Goal: Transaction & Acquisition: Obtain resource

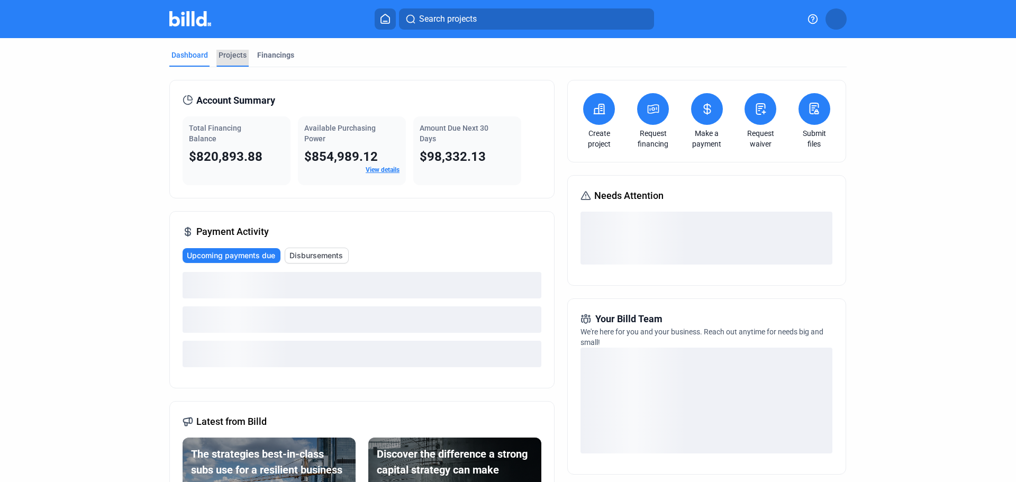
click at [233, 53] on div "Projects" at bounding box center [233, 55] width 28 height 11
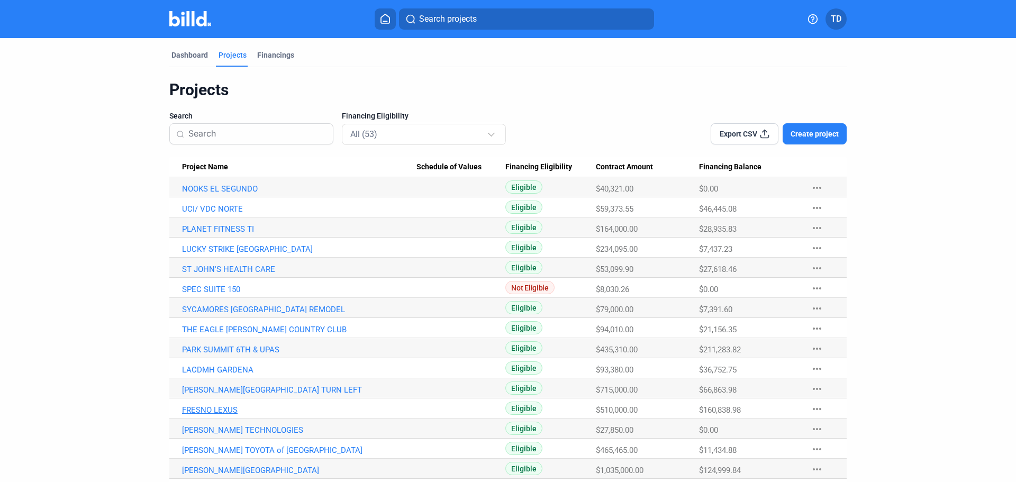
click at [214, 411] on link "FRESNO LEXUS" at bounding box center [299, 410] width 234 height 10
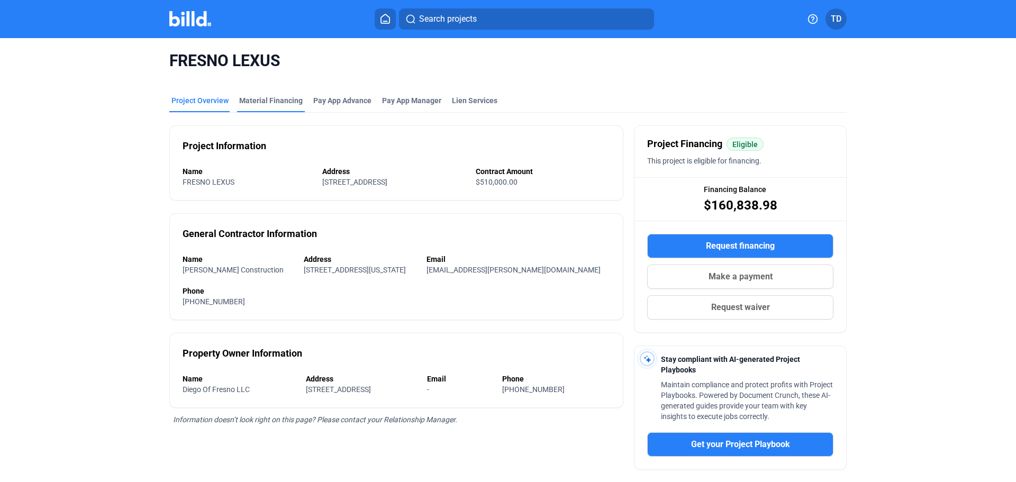
click at [283, 101] on div "Material Financing" at bounding box center [270, 100] width 63 height 11
